Goal: Transaction & Acquisition: Purchase product/service

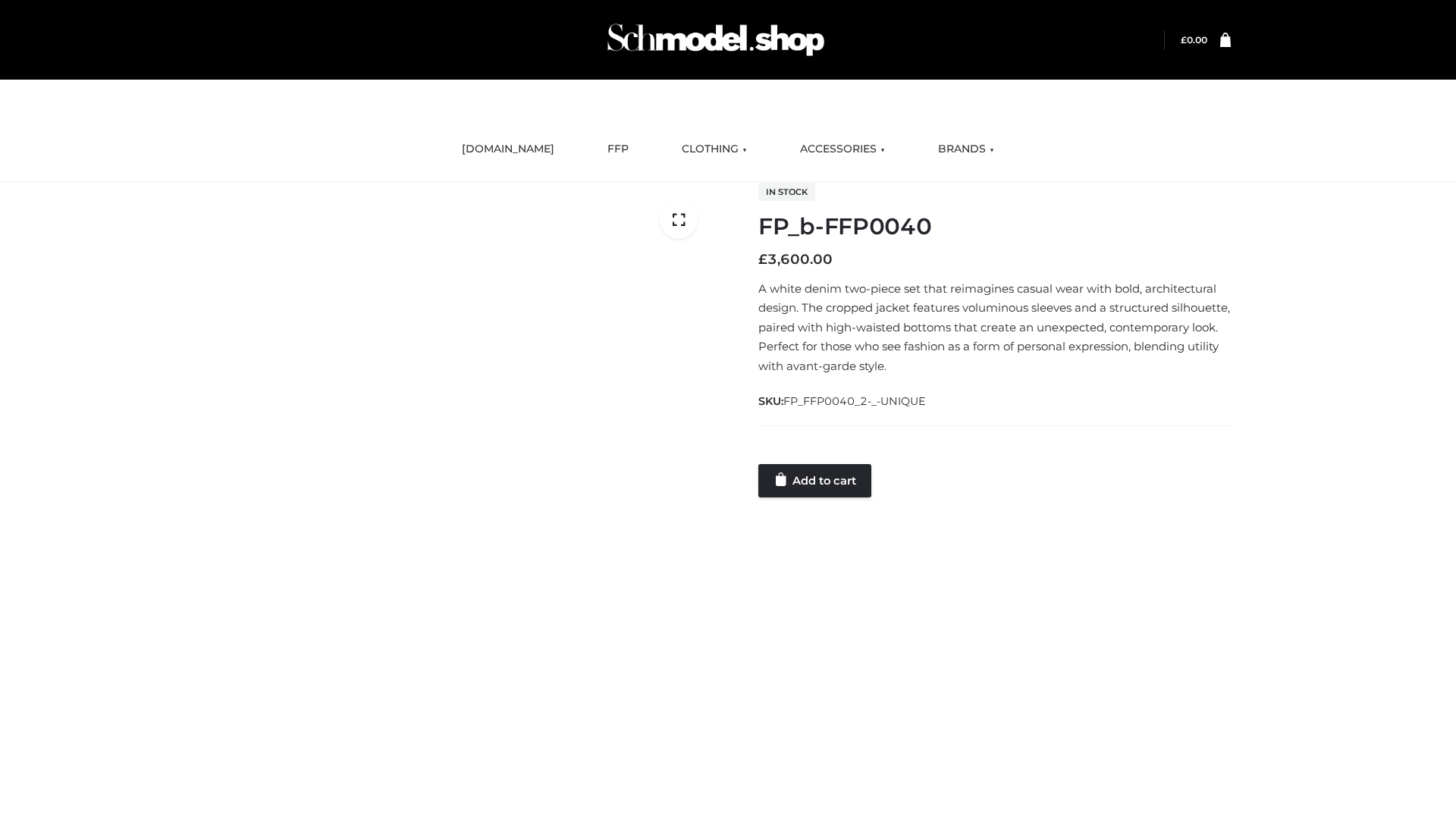
click at [816, 480] on link "Add to cart" at bounding box center [814, 480] width 113 height 33
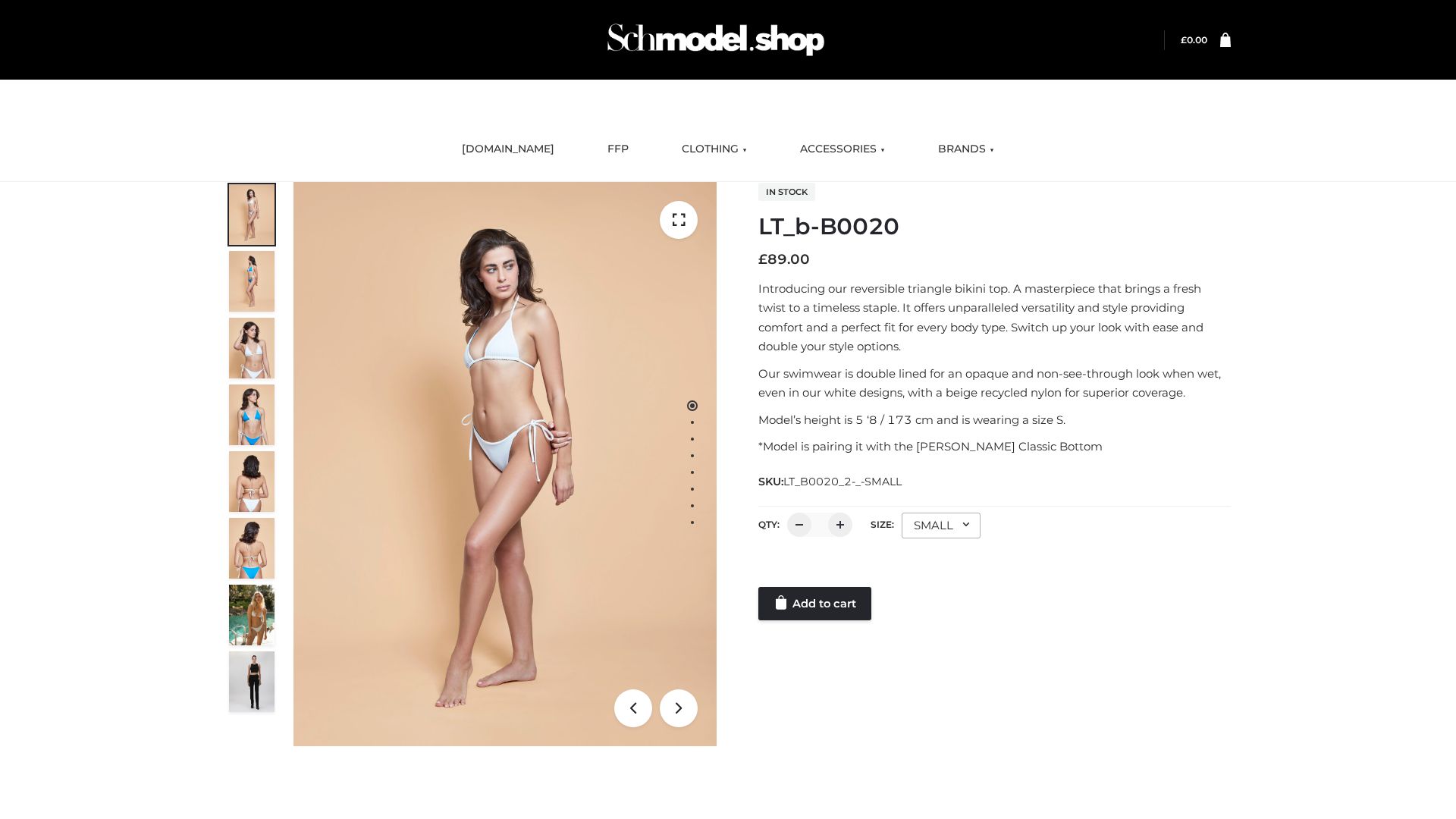
click at [816, 604] on link "Add to cart" at bounding box center [814, 603] width 113 height 33
